Goal: Find specific page/section: Find specific page/section

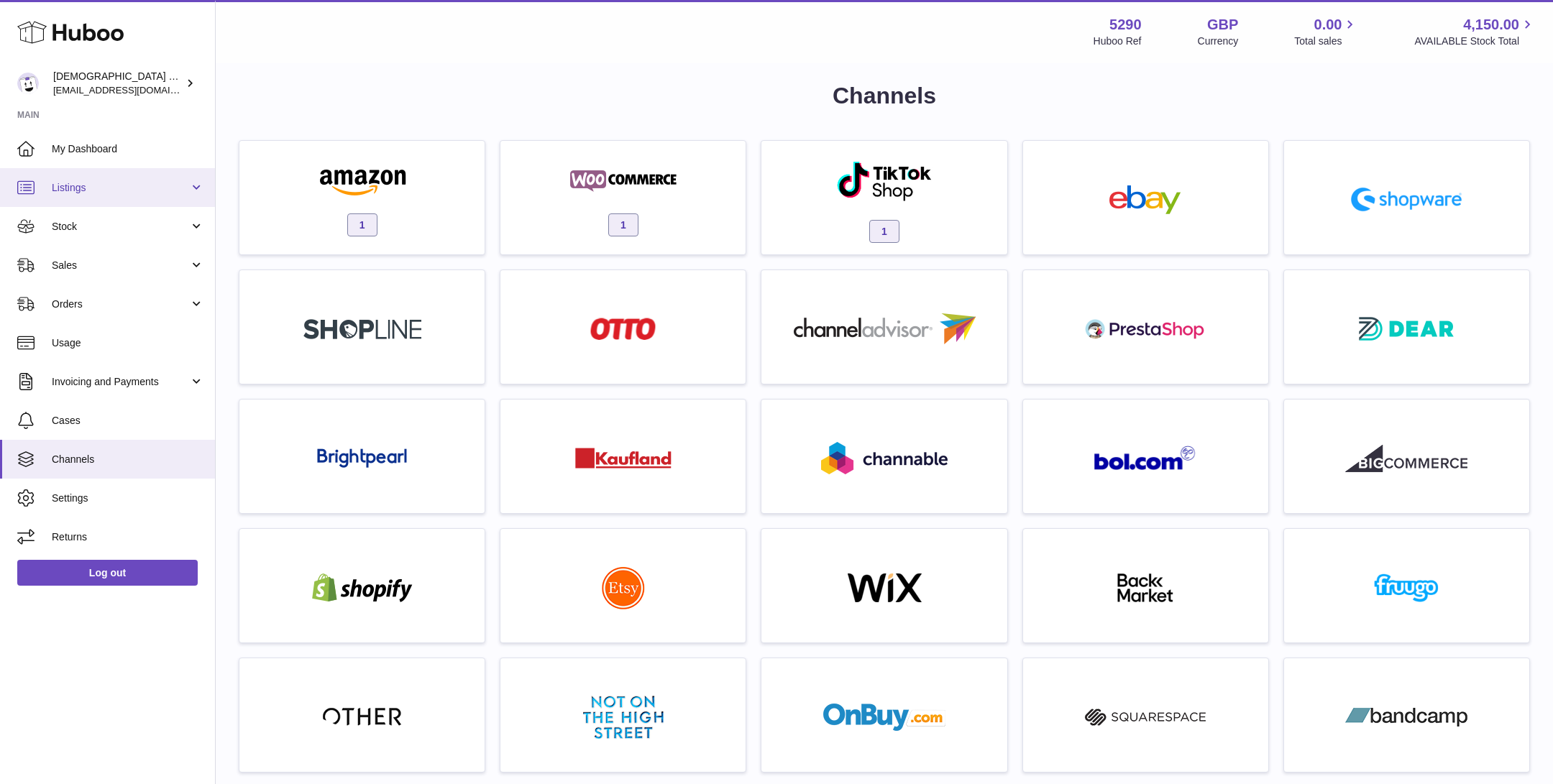
click at [131, 205] on link "Listings" at bounding box center [108, 187] width 215 height 39
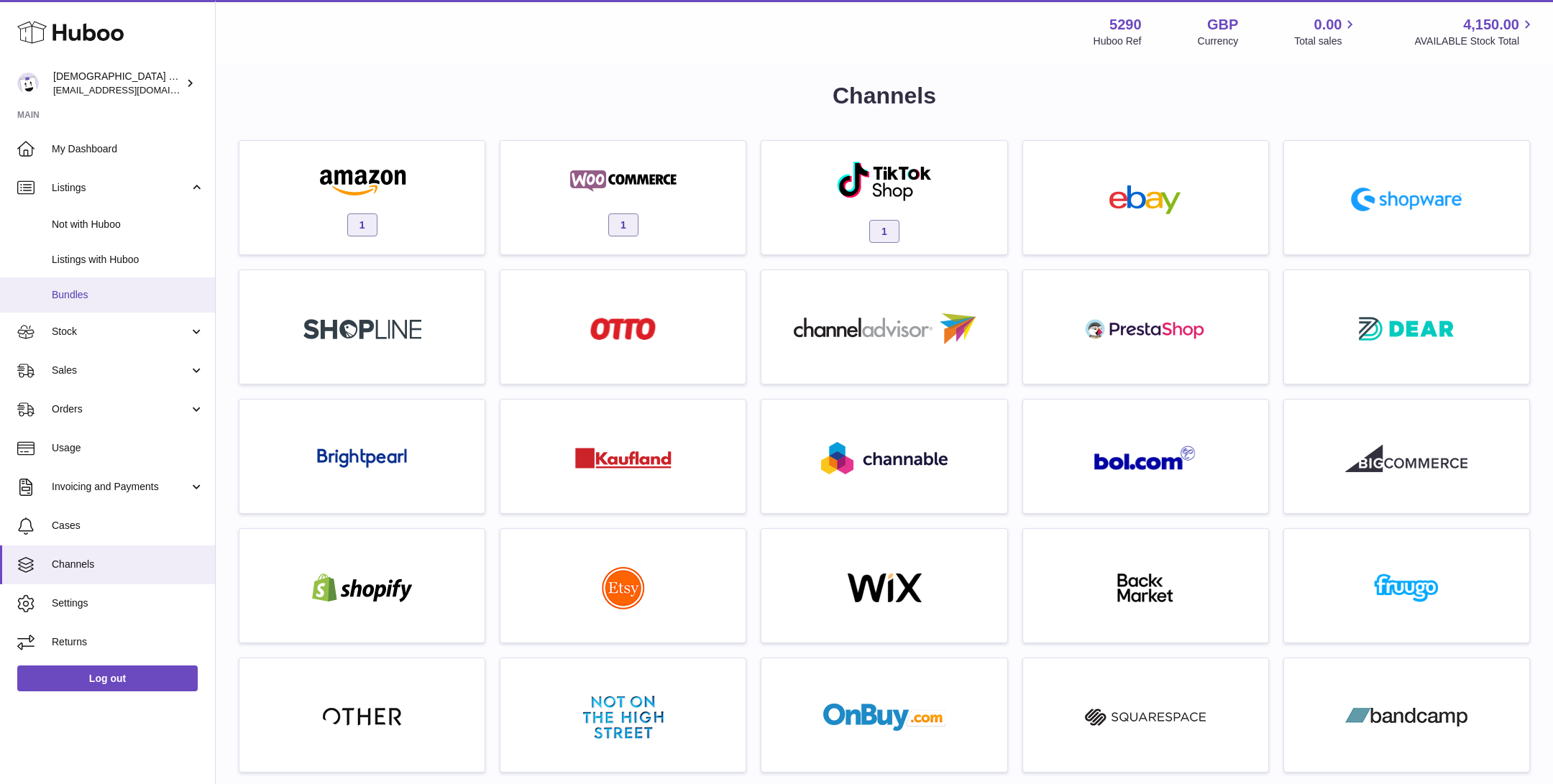
click at [113, 302] on link "Bundles" at bounding box center [108, 295] width 215 height 35
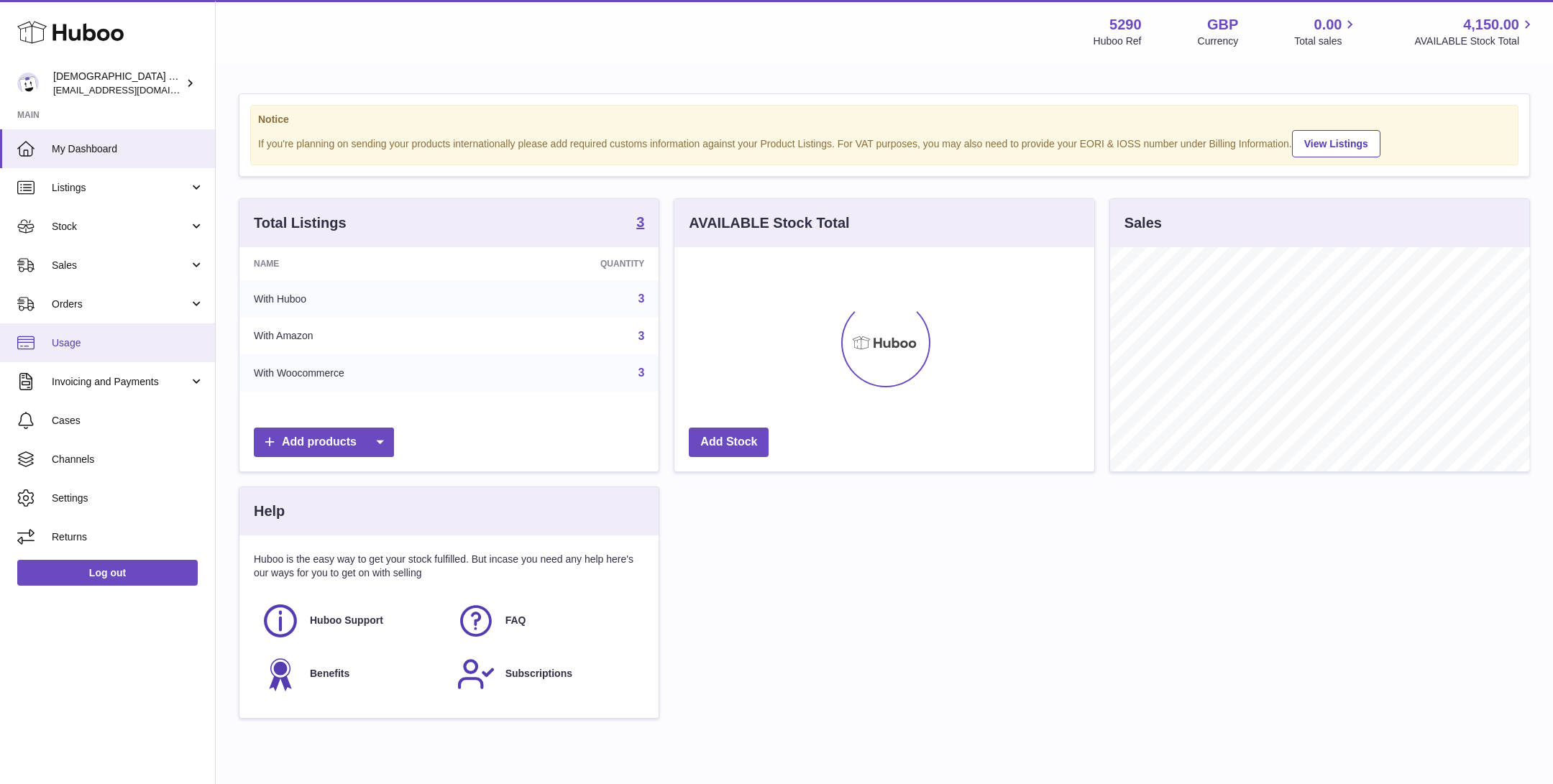
scroll to position [224, 419]
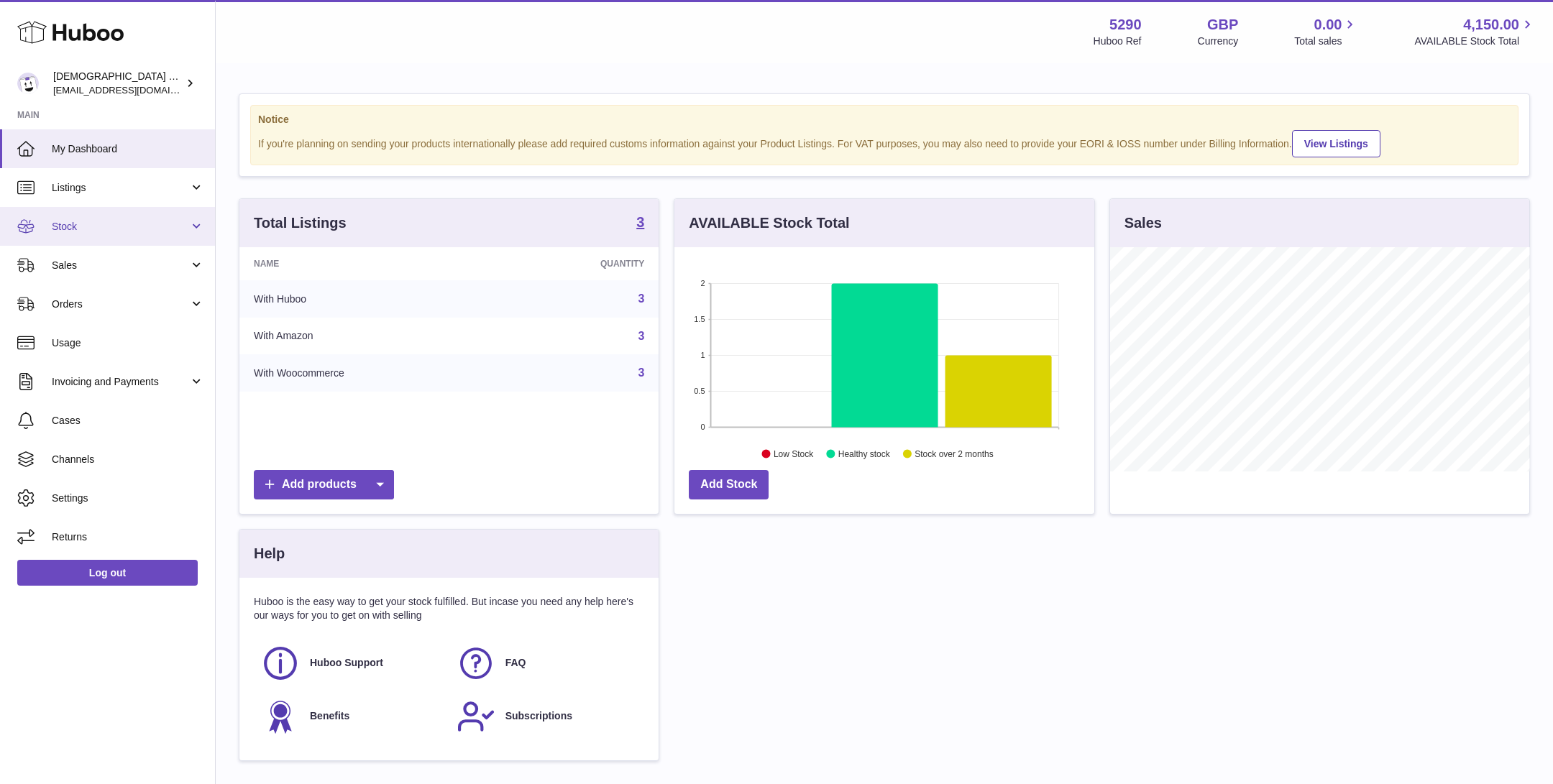
click at [136, 231] on span "Stock" at bounding box center [120, 227] width 137 height 13
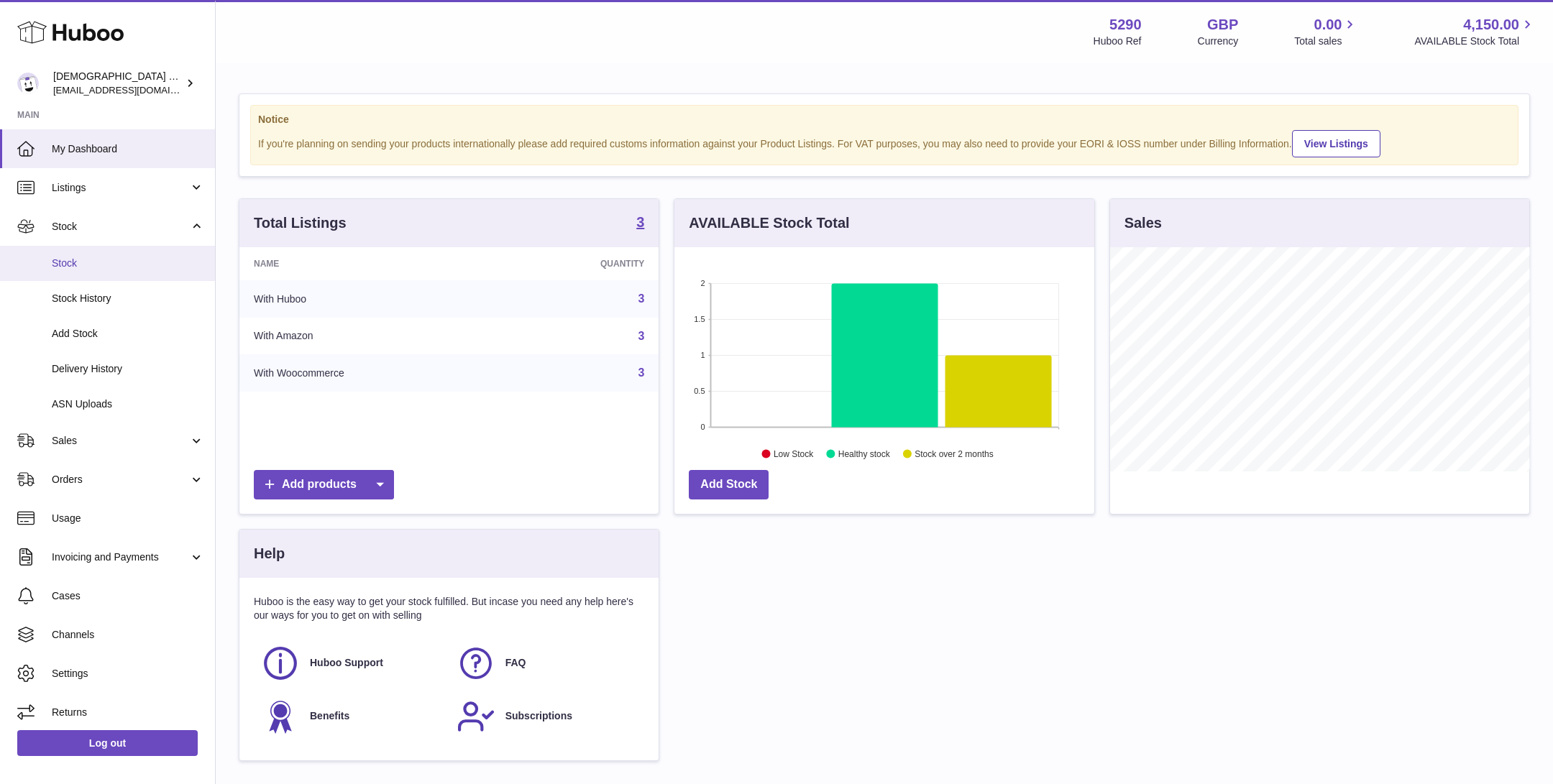
click at [135, 260] on span "Stock" at bounding box center [128, 263] width 152 height 13
